Goal: Task Accomplishment & Management: Complete application form

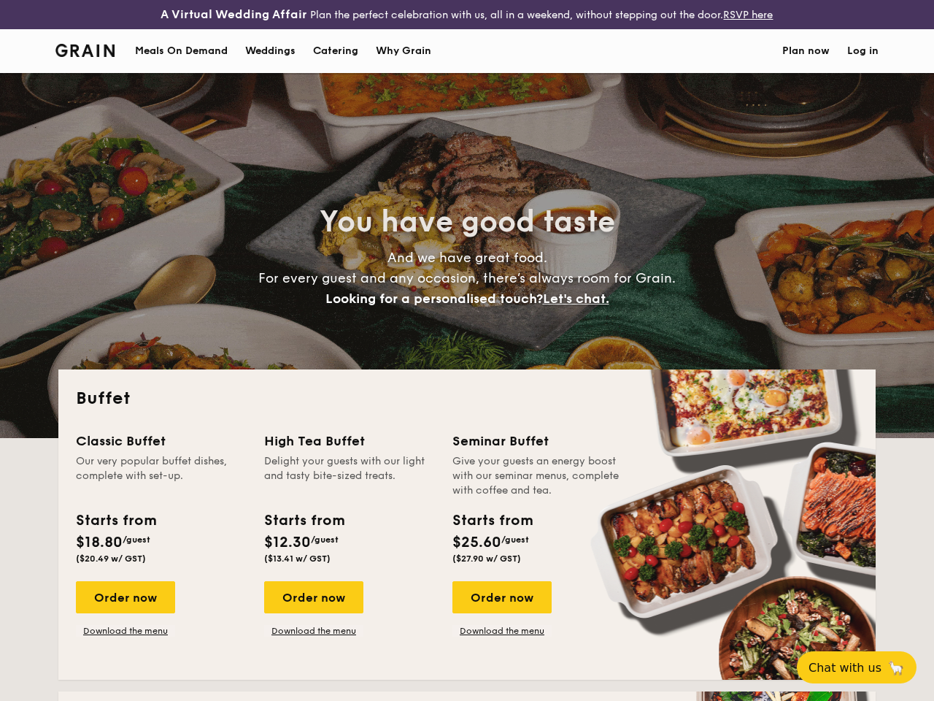
select select
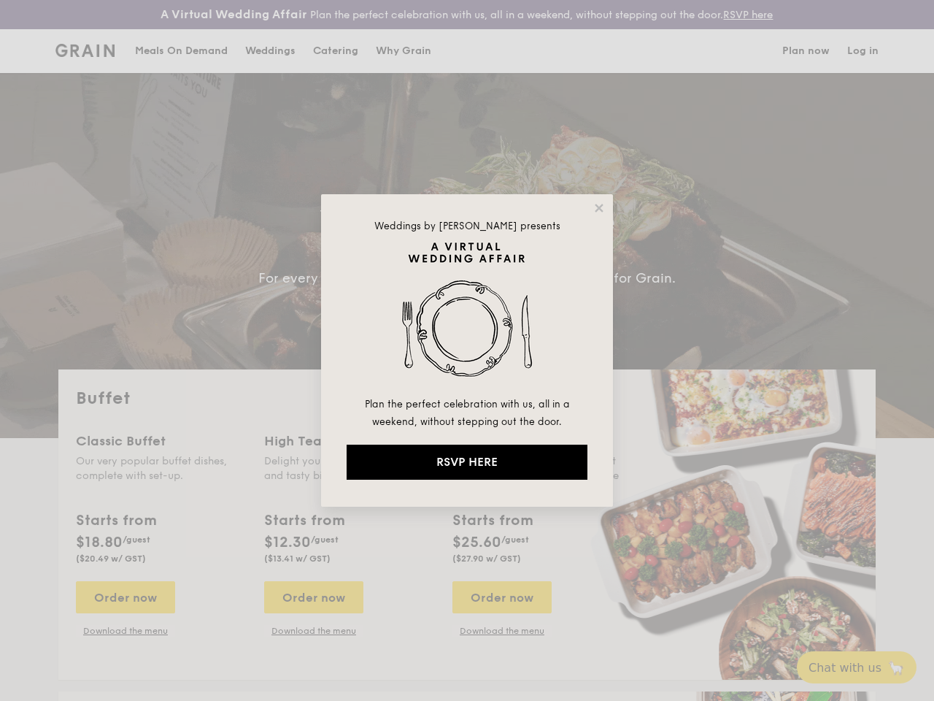
click at [467, 350] on img at bounding box center [467, 318] width 241 height 153
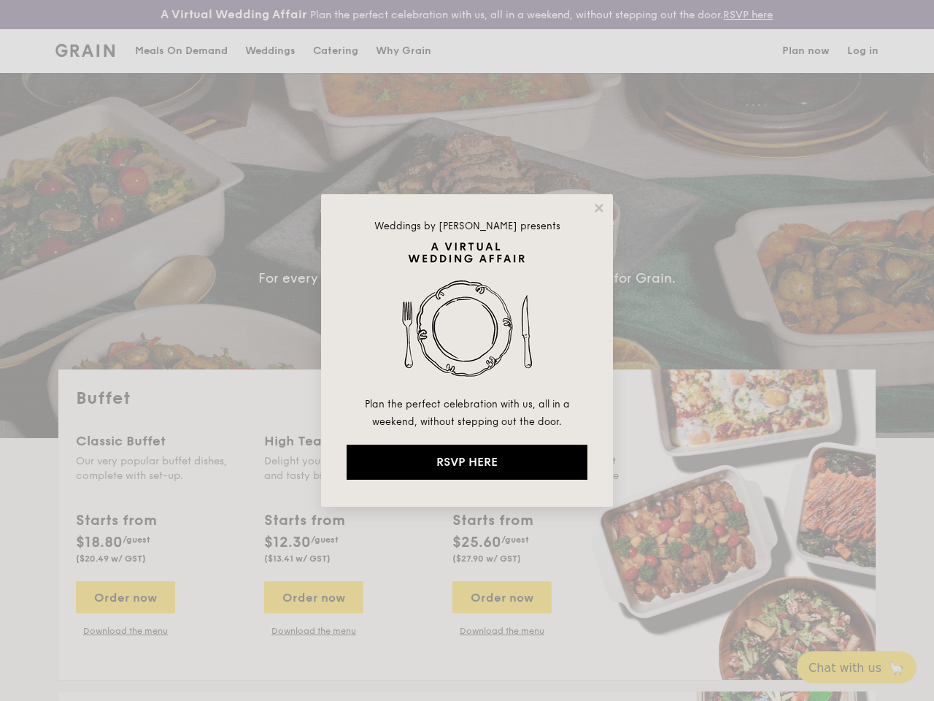
click at [467, 350] on img at bounding box center [467, 318] width 241 height 153
click at [599, 208] on icon at bounding box center [599, 208] width 8 height 8
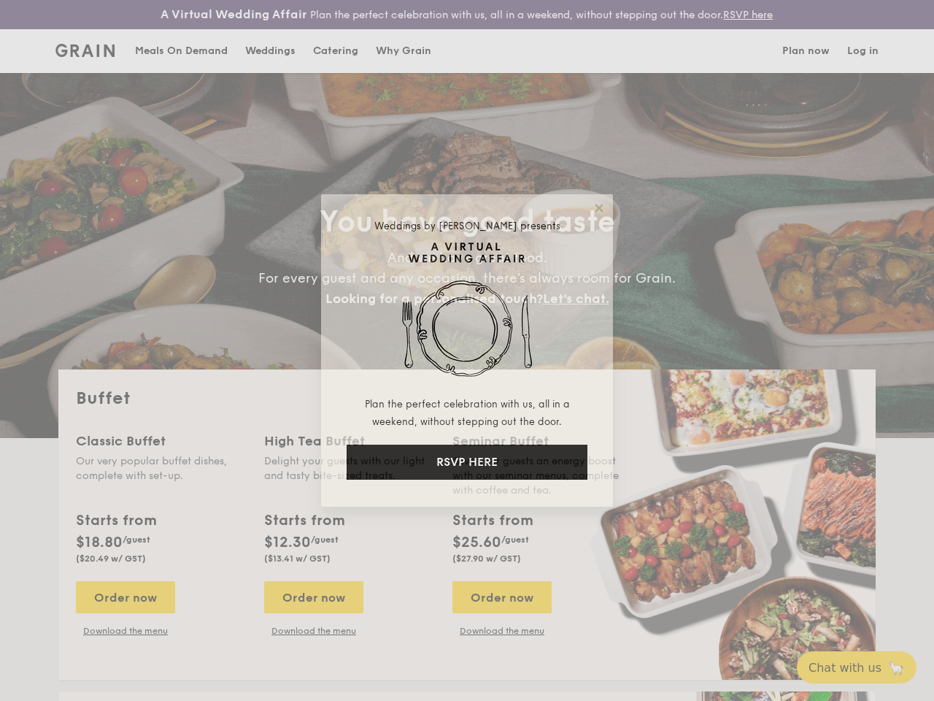
click at [599, 208] on icon at bounding box center [599, 208] width 8 height 8
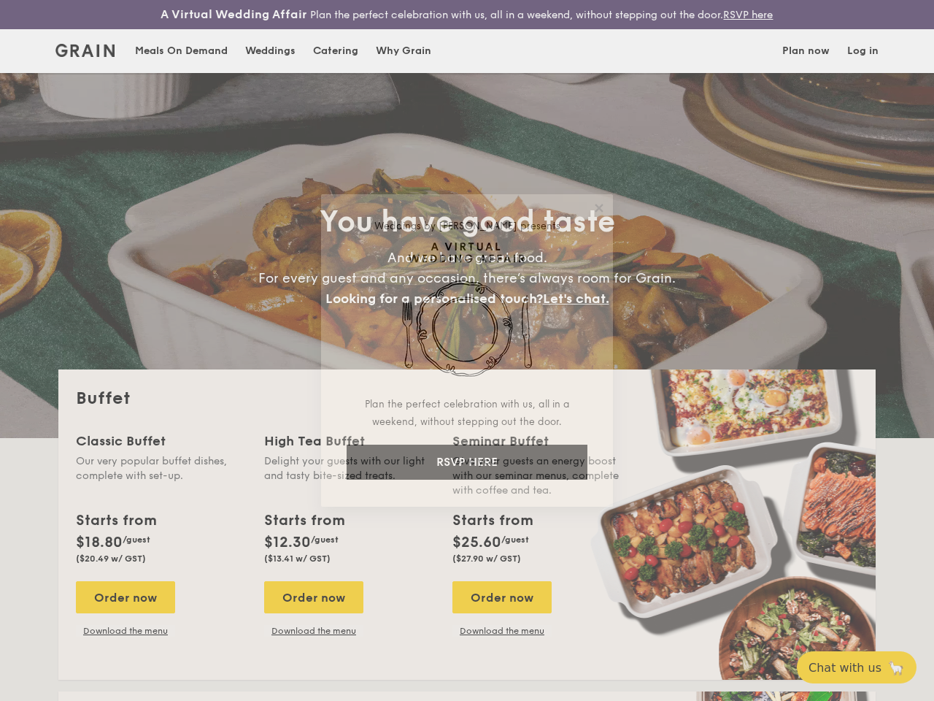
click at [598, 207] on icon at bounding box center [599, 208] width 8 height 8
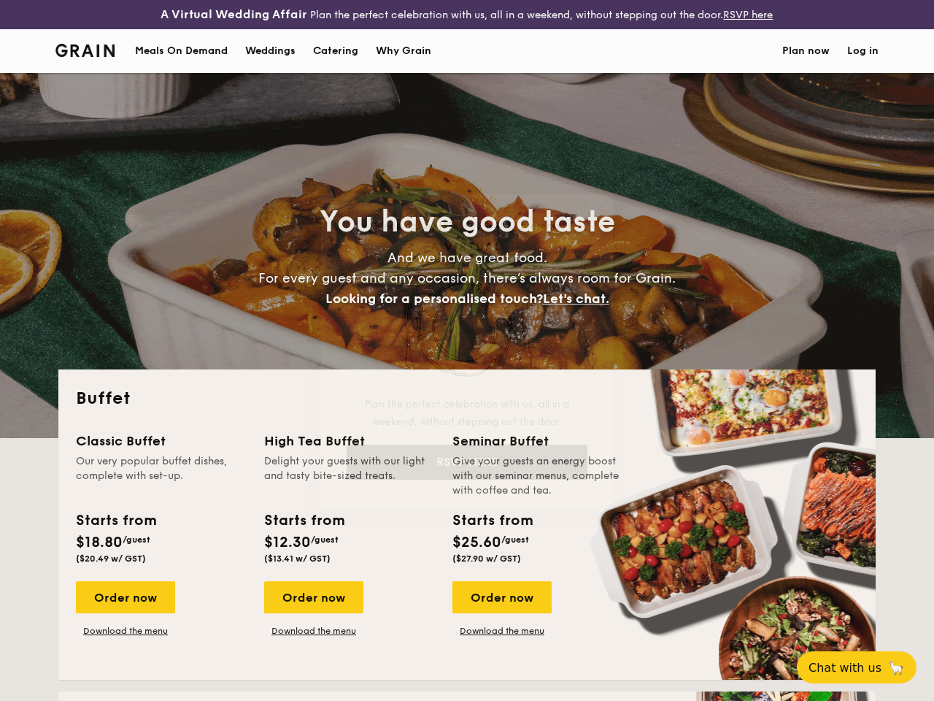
click at [467, 318] on img at bounding box center [467, 318] width 241 height 153
click at [467, 451] on div "Seminar Buffet" at bounding box center [537, 441] width 171 height 20
